Goal: Information Seeking & Learning: Learn about a topic

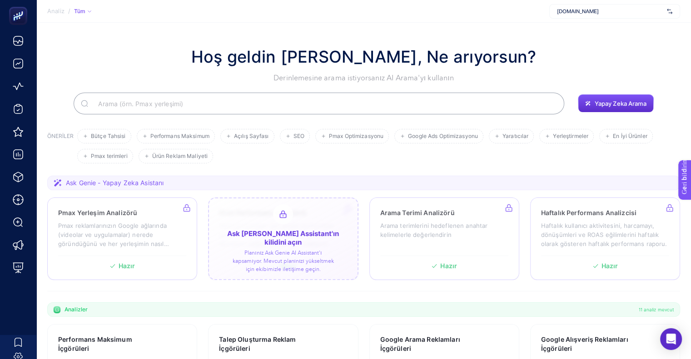
click at [283, 235] on div at bounding box center [283, 239] width 150 height 83
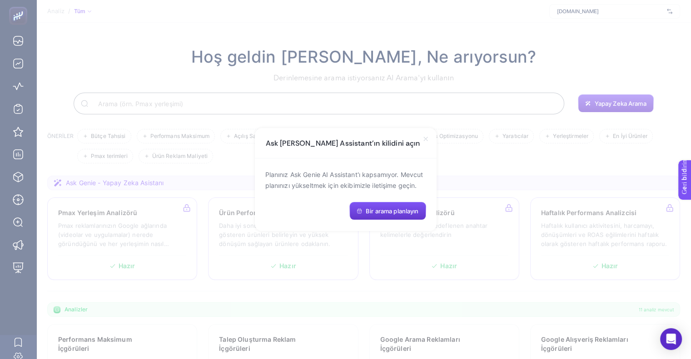
click at [375, 213] on font "Bir arama planlayın" at bounding box center [392, 211] width 53 height 7
click at [428, 139] on icon at bounding box center [425, 138] width 7 height 7
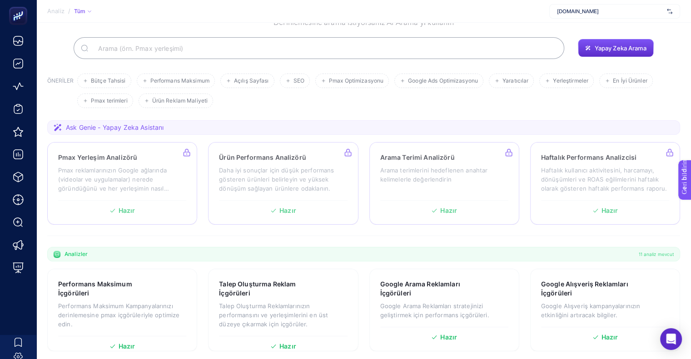
scroll to position [136, 0]
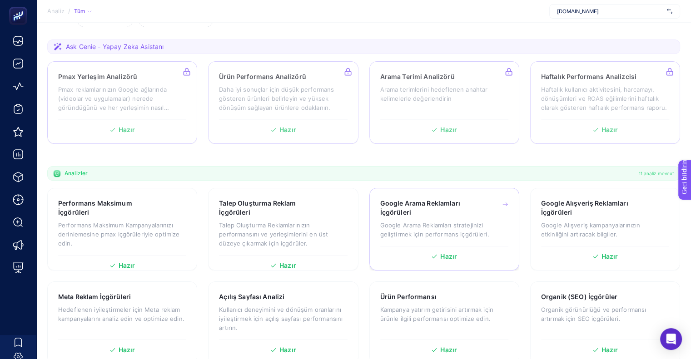
click at [432, 265] on div "Google Arama Reklamları İçgörüleri Google Arama Reklamları stratejinizi gelişti…" at bounding box center [444, 229] width 150 height 83
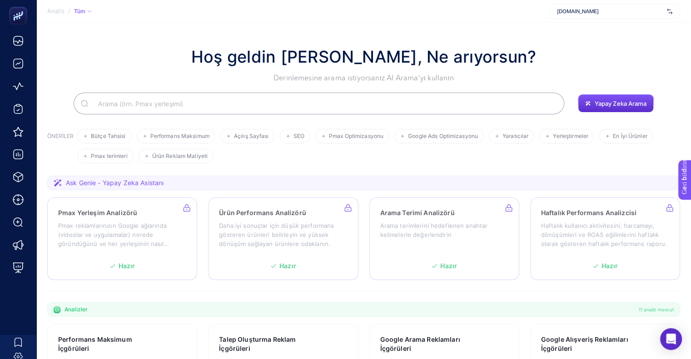
click at [396, 99] on input "Aramak" at bounding box center [324, 103] width 466 height 25
click at [300, 136] on font "SEO" at bounding box center [298, 136] width 11 height 7
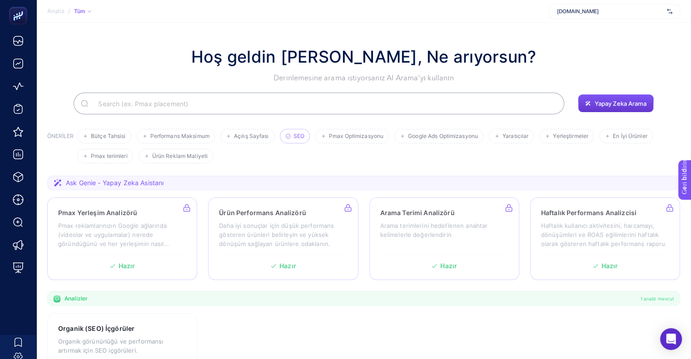
click at [605, 103] on font "Yapay Zeka Arama" at bounding box center [620, 103] width 52 height 7
click at [203, 103] on input "Aramak" at bounding box center [324, 103] width 466 height 25
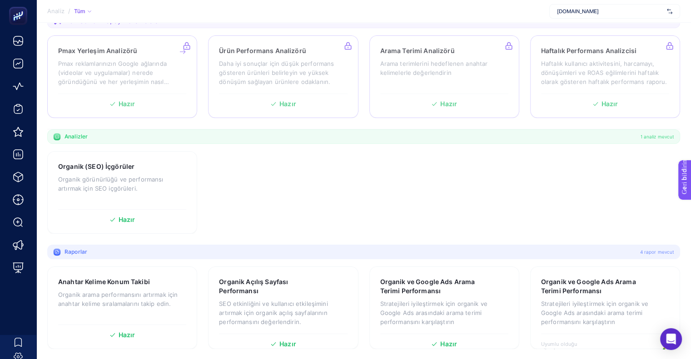
scroll to position [163, 0]
type input "seo"
click at [130, 179] on font "Organik görünürlüğü ve performansı artırmak için SEO içgörüleri." at bounding box center [110, 183] width 105 height 16
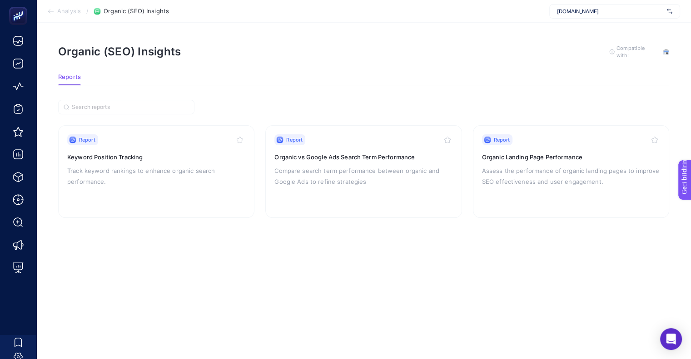
scroll to position [7, 0]
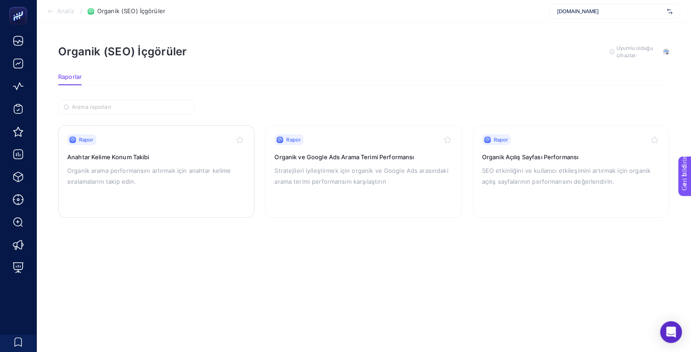
click at [141, 167] on font "Organik arama performansını artırmak için anahtar kelime sıralamalarını takip e…" at bounding box center [149, 176] width 164 height 18
